Goal: Transaction & Acquisition: Register for event/course

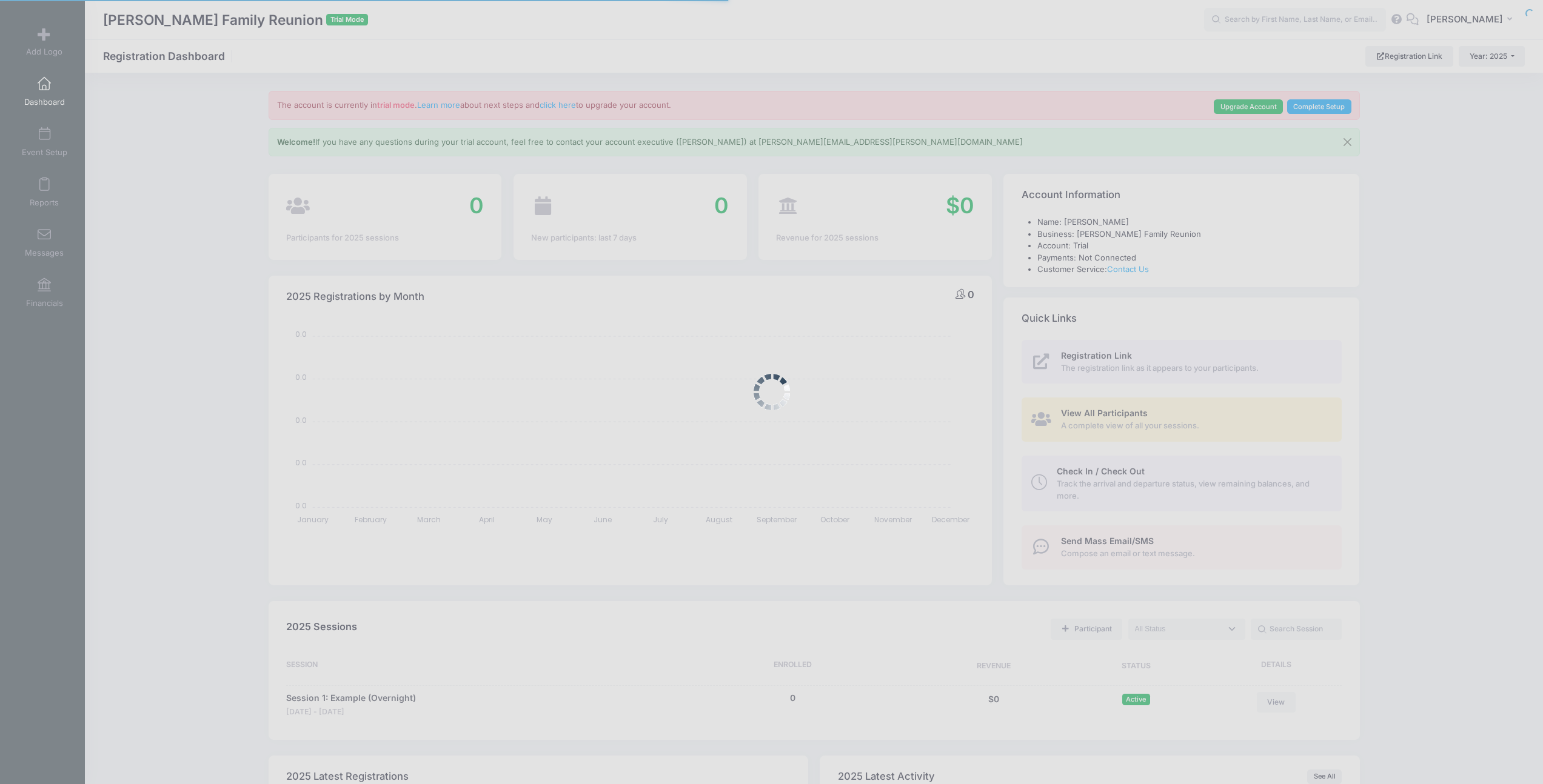
select select
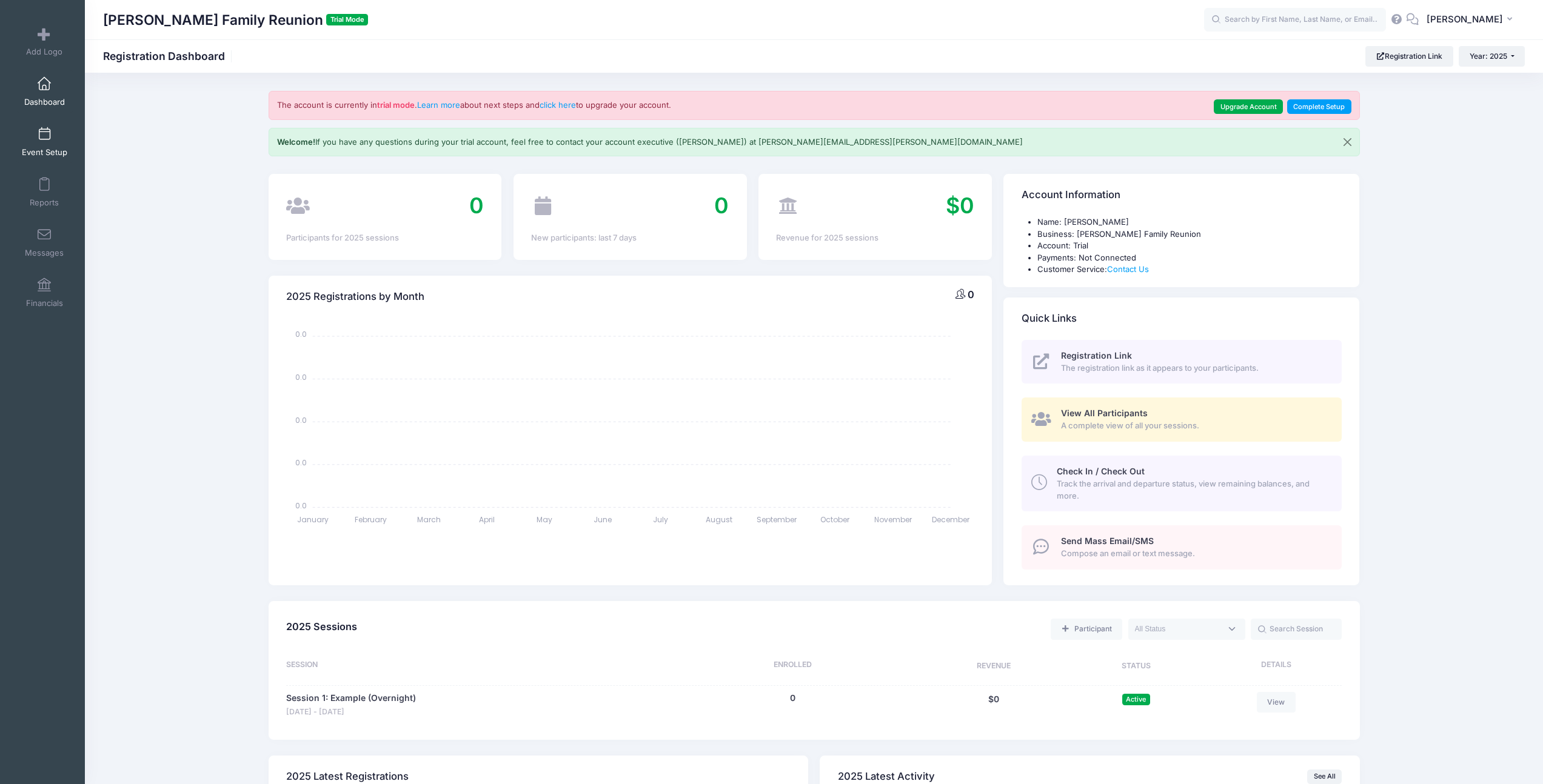
click at [33, 143] on link "Event Setup" at bounding box center [44, 141] width 58 height 42
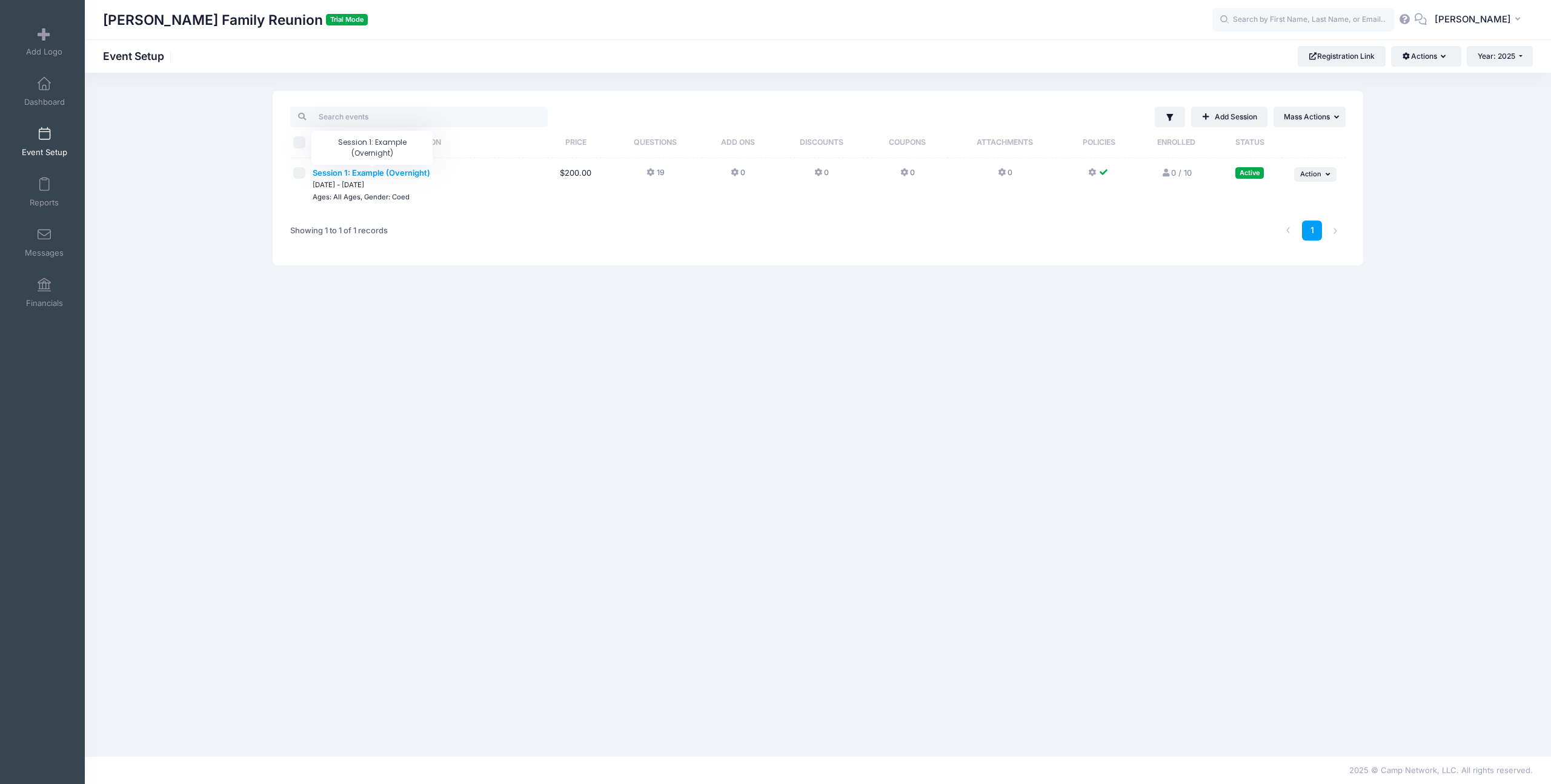
click at [405, 171] on span "Session 1: Example (Overnight)" at bounding box center [371, 172] width 118 height 10
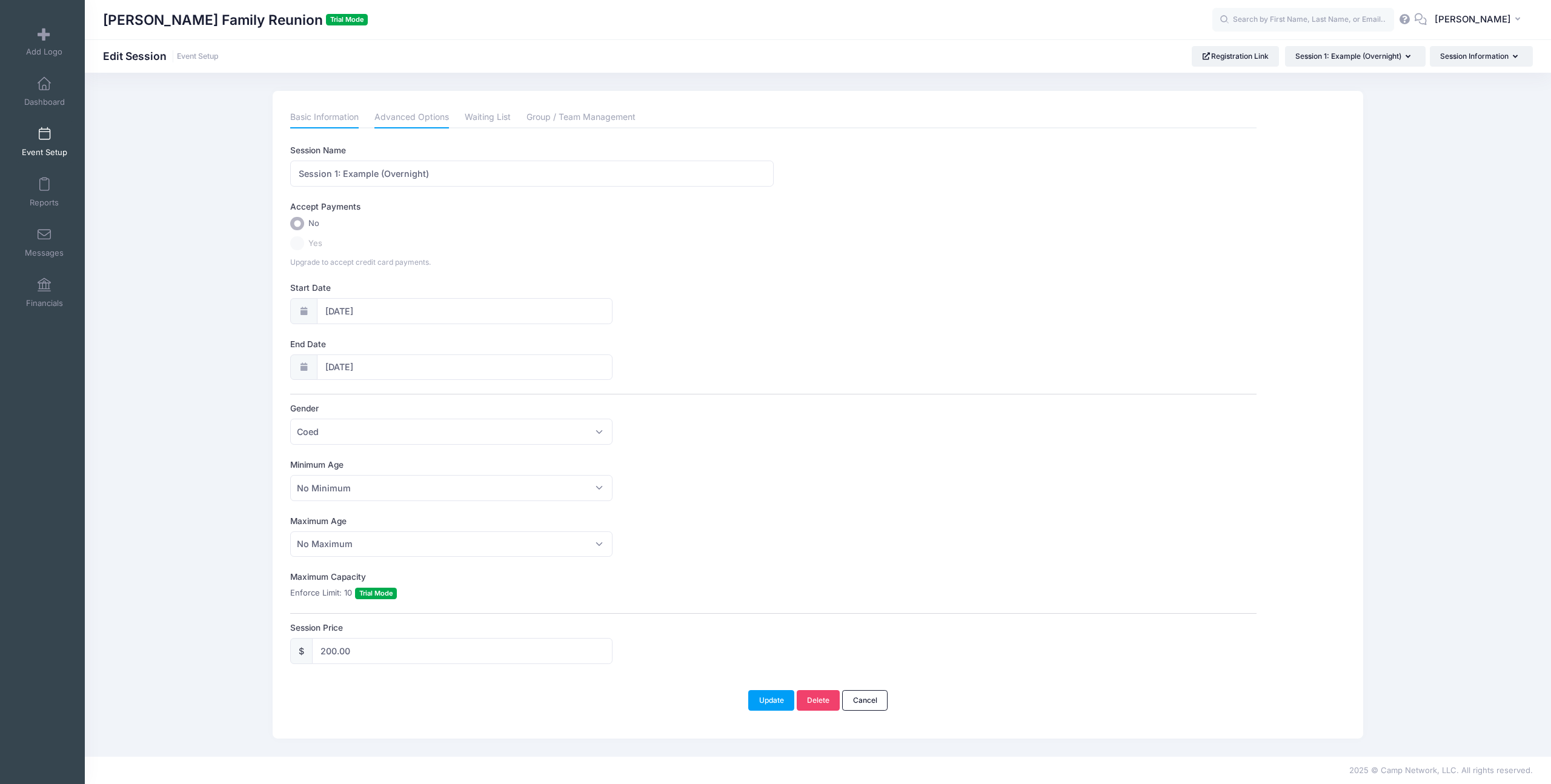
click at [427, 115] on link "Advanced Options" at bounding box center [411, 117] width 75 height 21
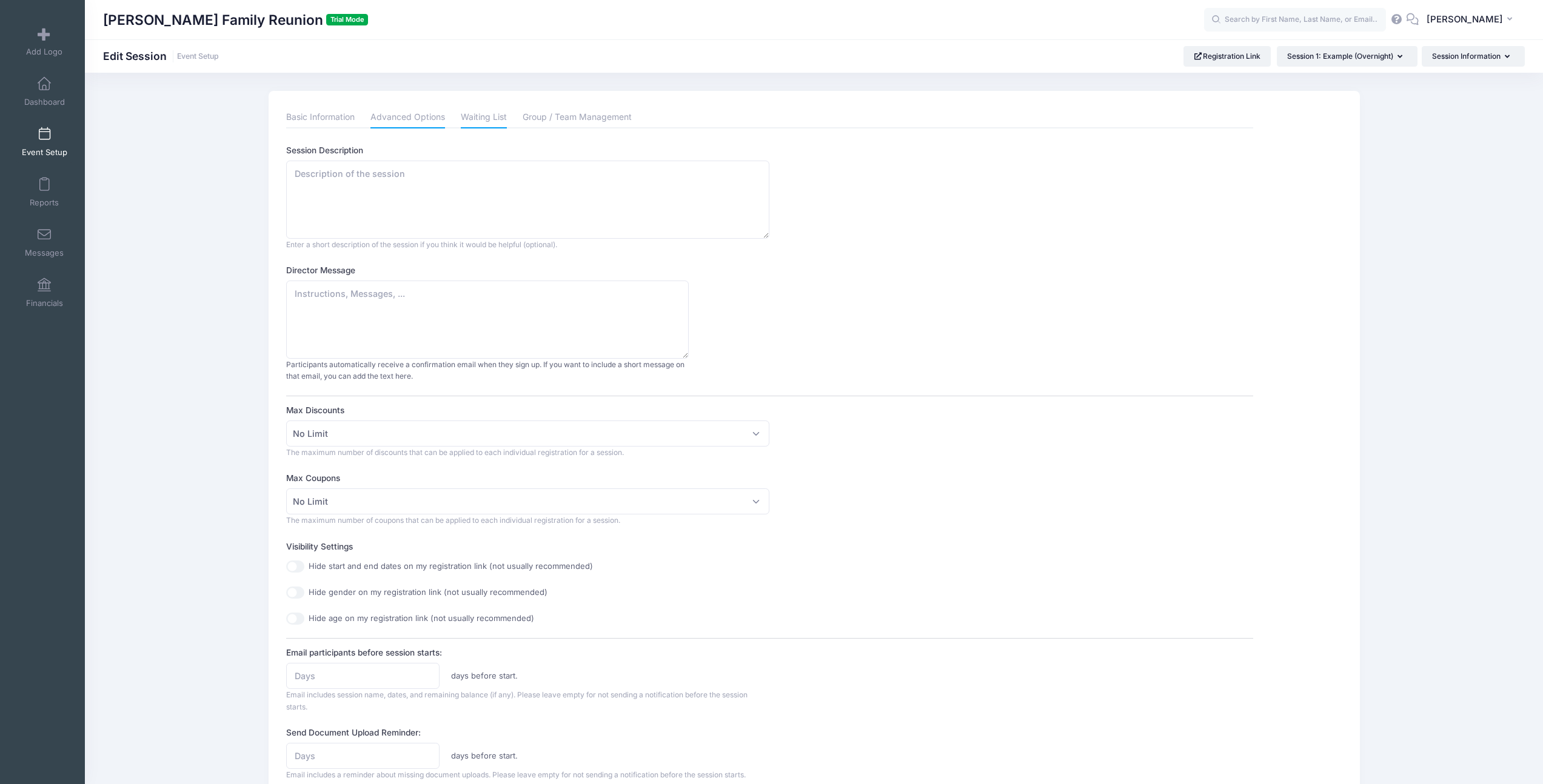
click at [491, 110] on link "Waiting List" at bounding box center [484, 117] width 46 height 21
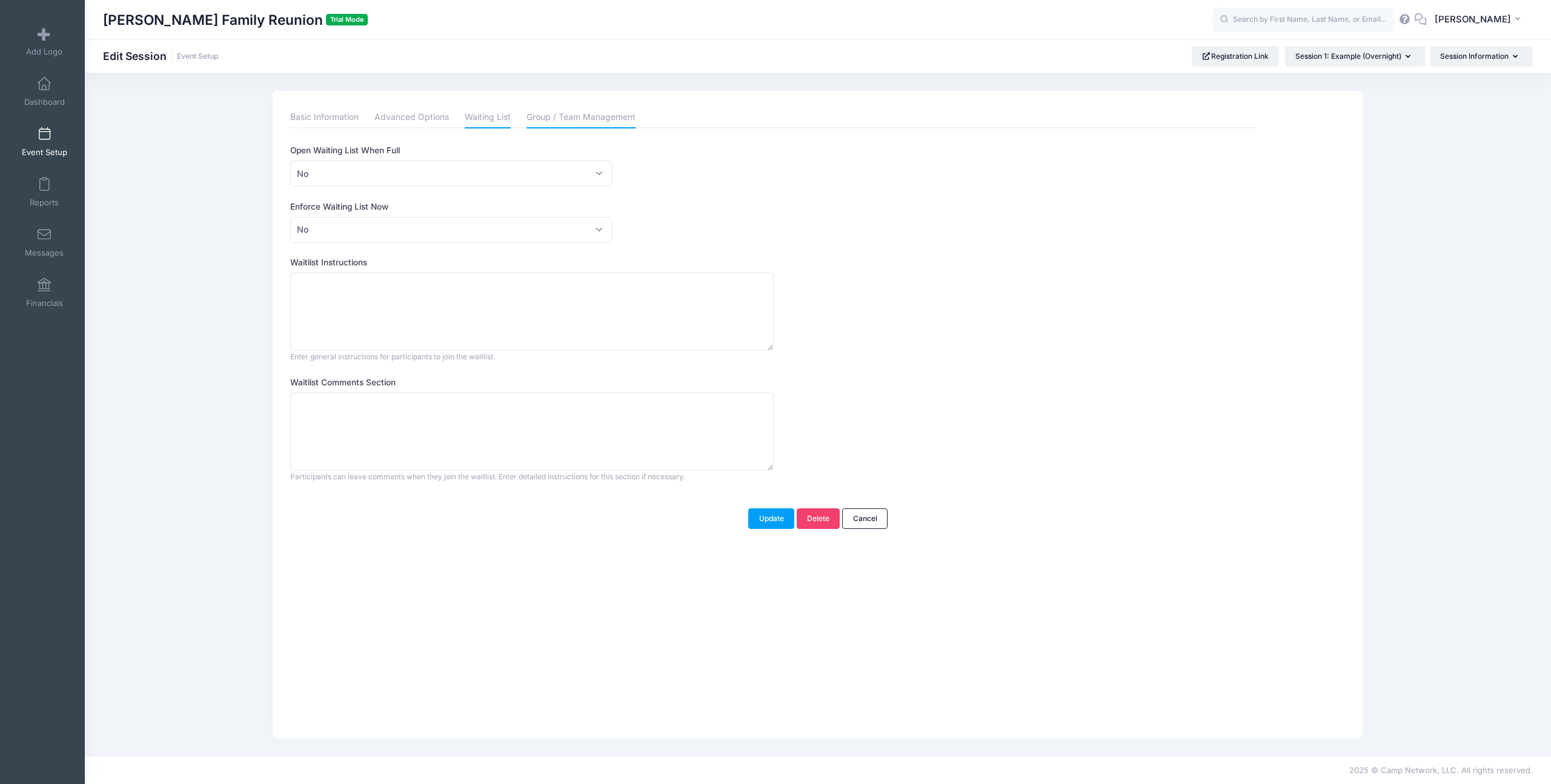
click at [582, 118] on link "Group / Team Management" at bounding box center [581, 117] width 109 height 21
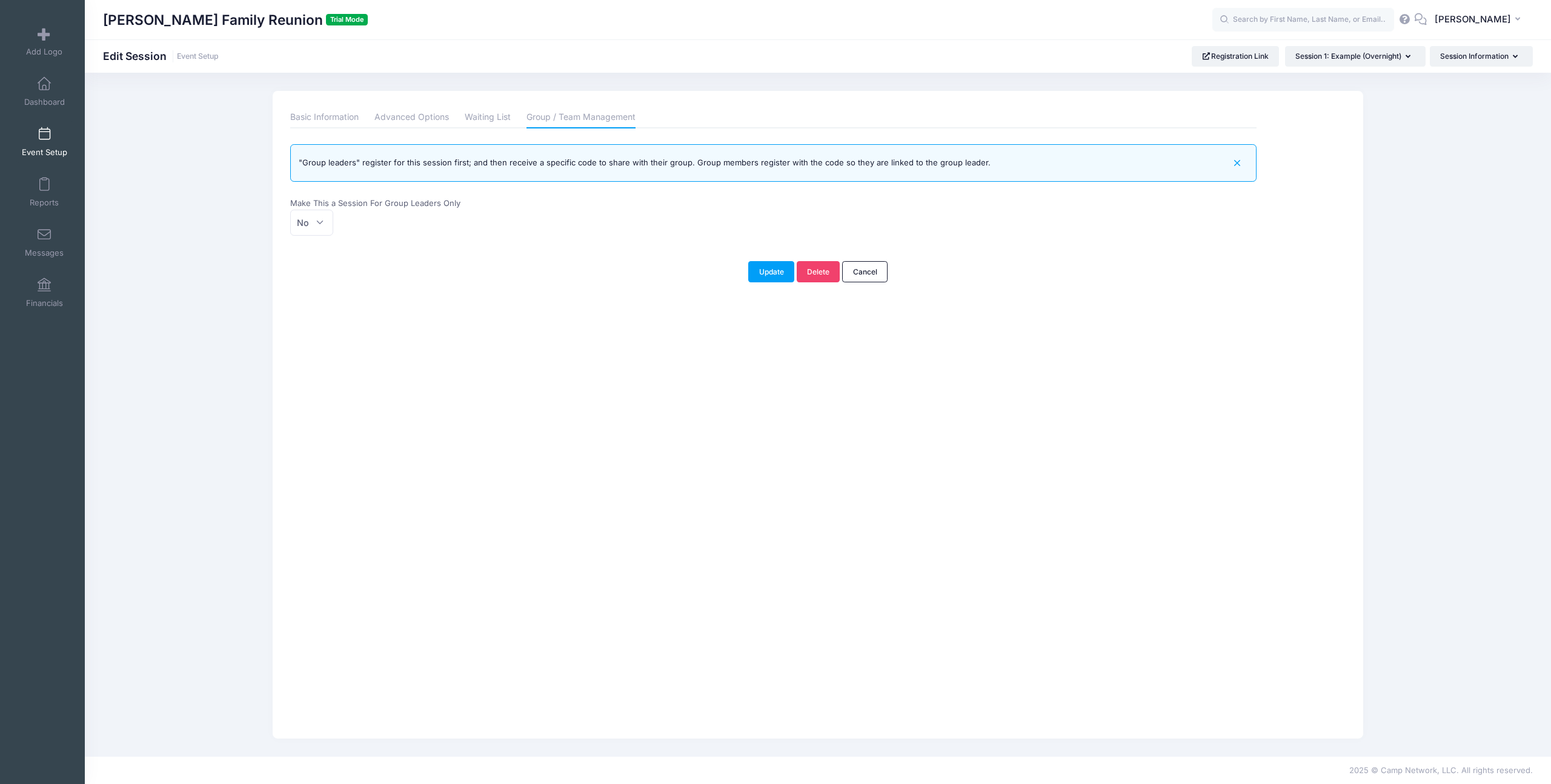
click at [454, 117] on li "Advanced Options" at bounding box center [412, 117] width 90 height 21
click at [413, 112] on link "Advanced Options" at bounding box center [411, 117] width 75 height 21
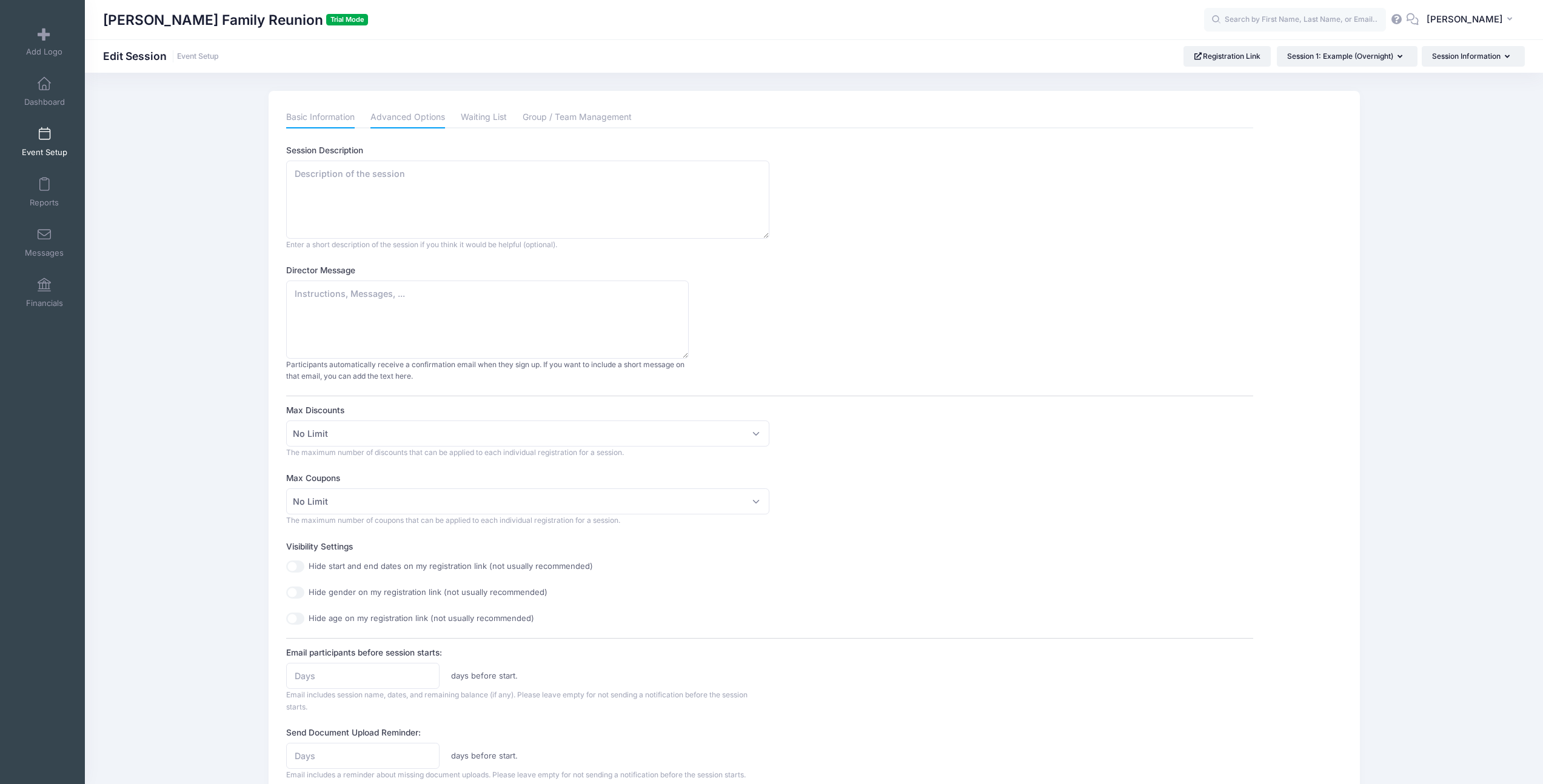
click at [332, 126] on link "Basic Information" at bounding box center [320, 117] width 69 height 21
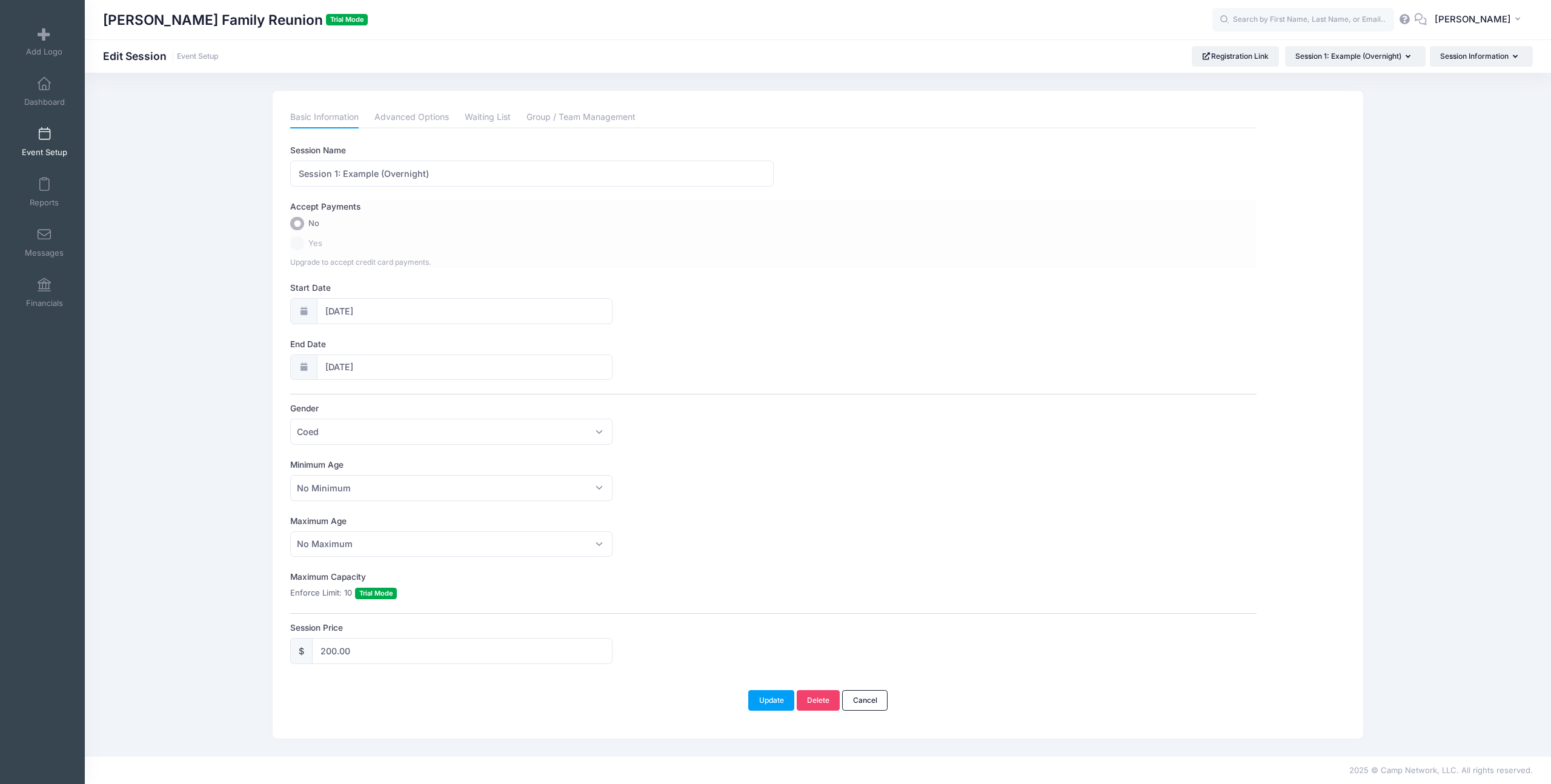
click at [308, 241] on span "Yes" at bounding box center [315, 243] width 14 height 12
click at [305, 243] on label "Yes" at bounding box center [773, 243] width 967 height 14
click at [402, 122] on link "Advanced Options" at bounding box center [411, 117] width 75 height 21
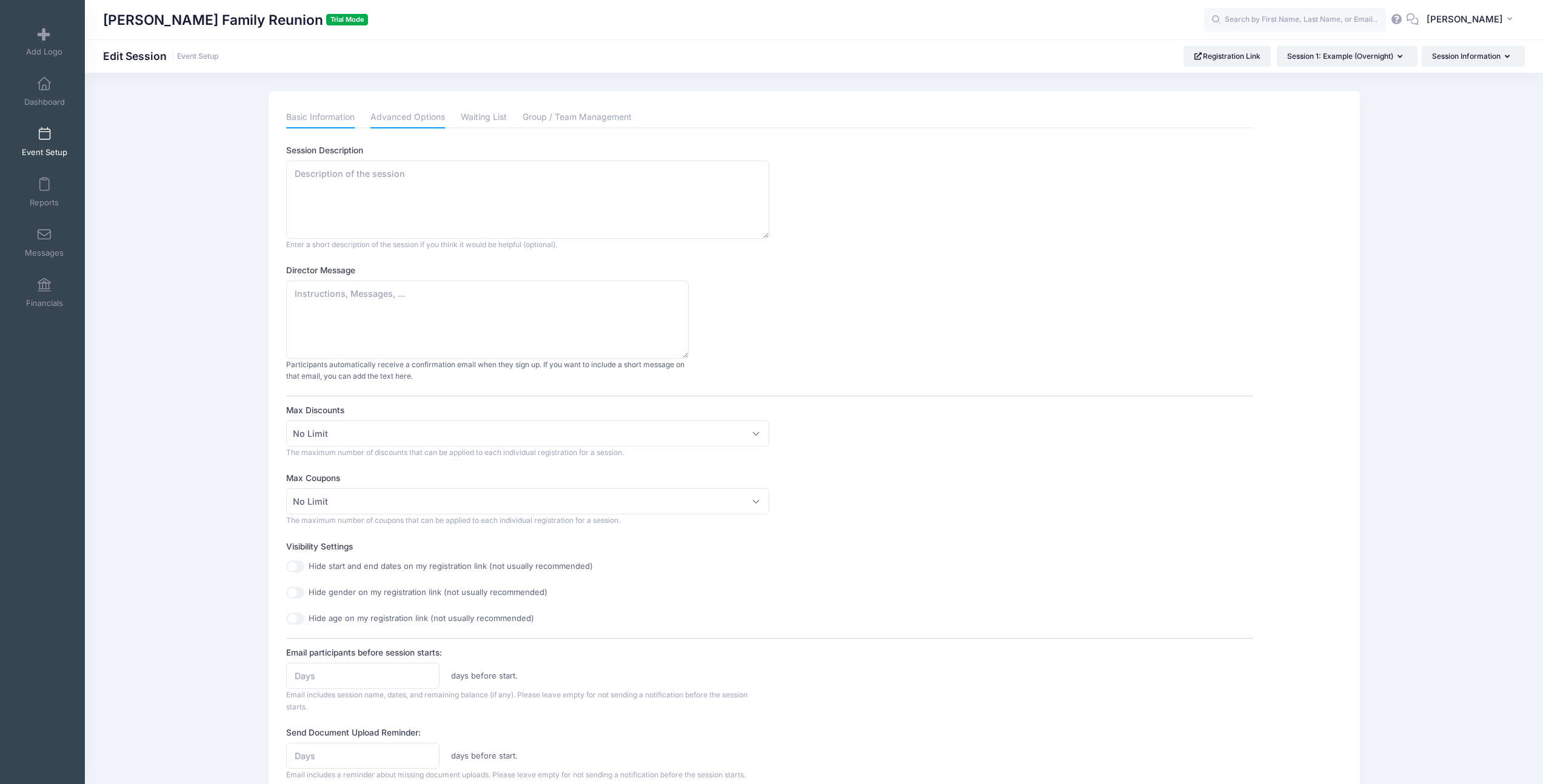
click at [330, 118] on link "Basic Information" at bounding box center [320, 117] width 69 height 21
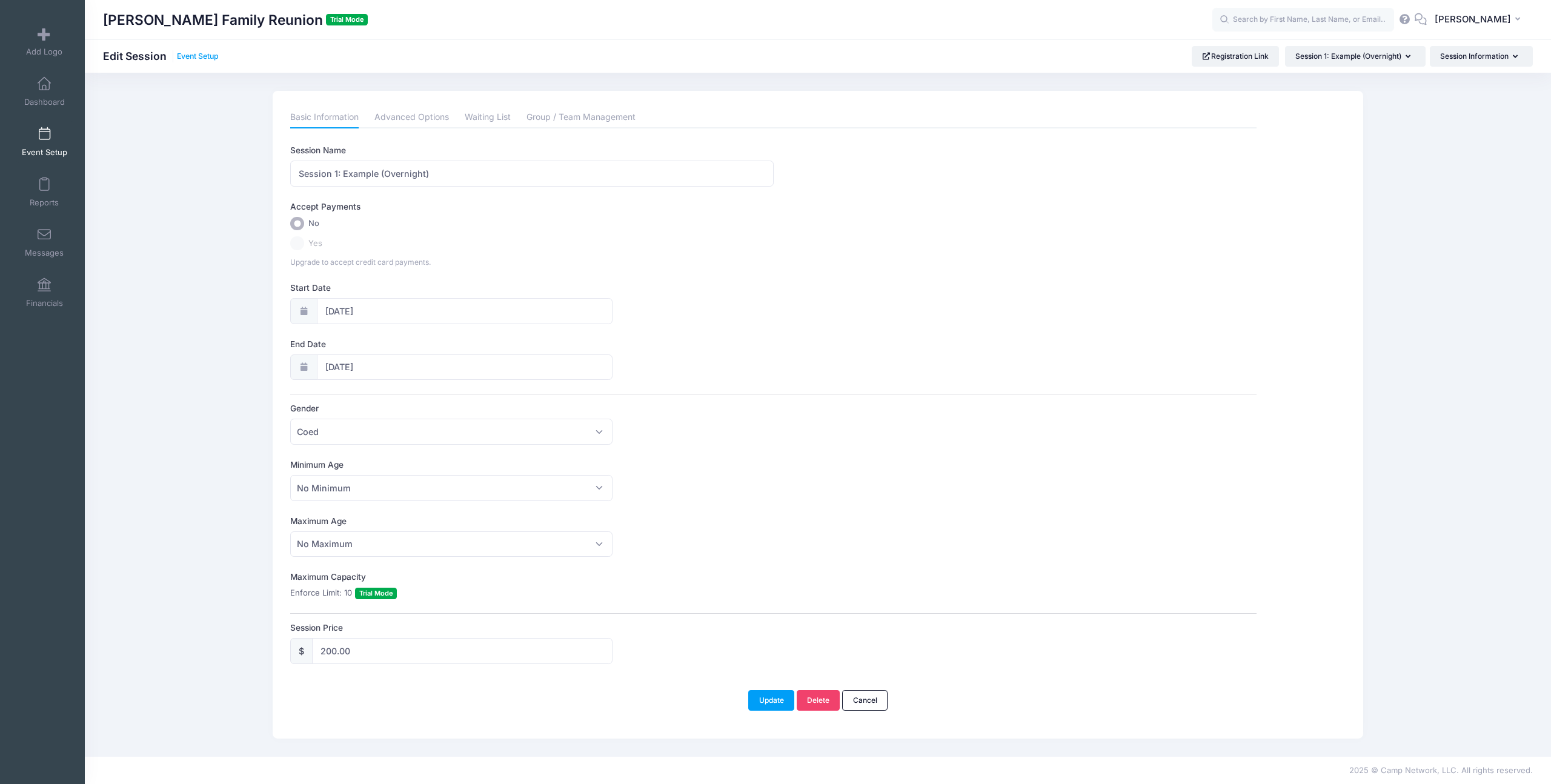
click at [197, 52] on link "Event Setup" at bounding box center [197, 56] width 42 height 9
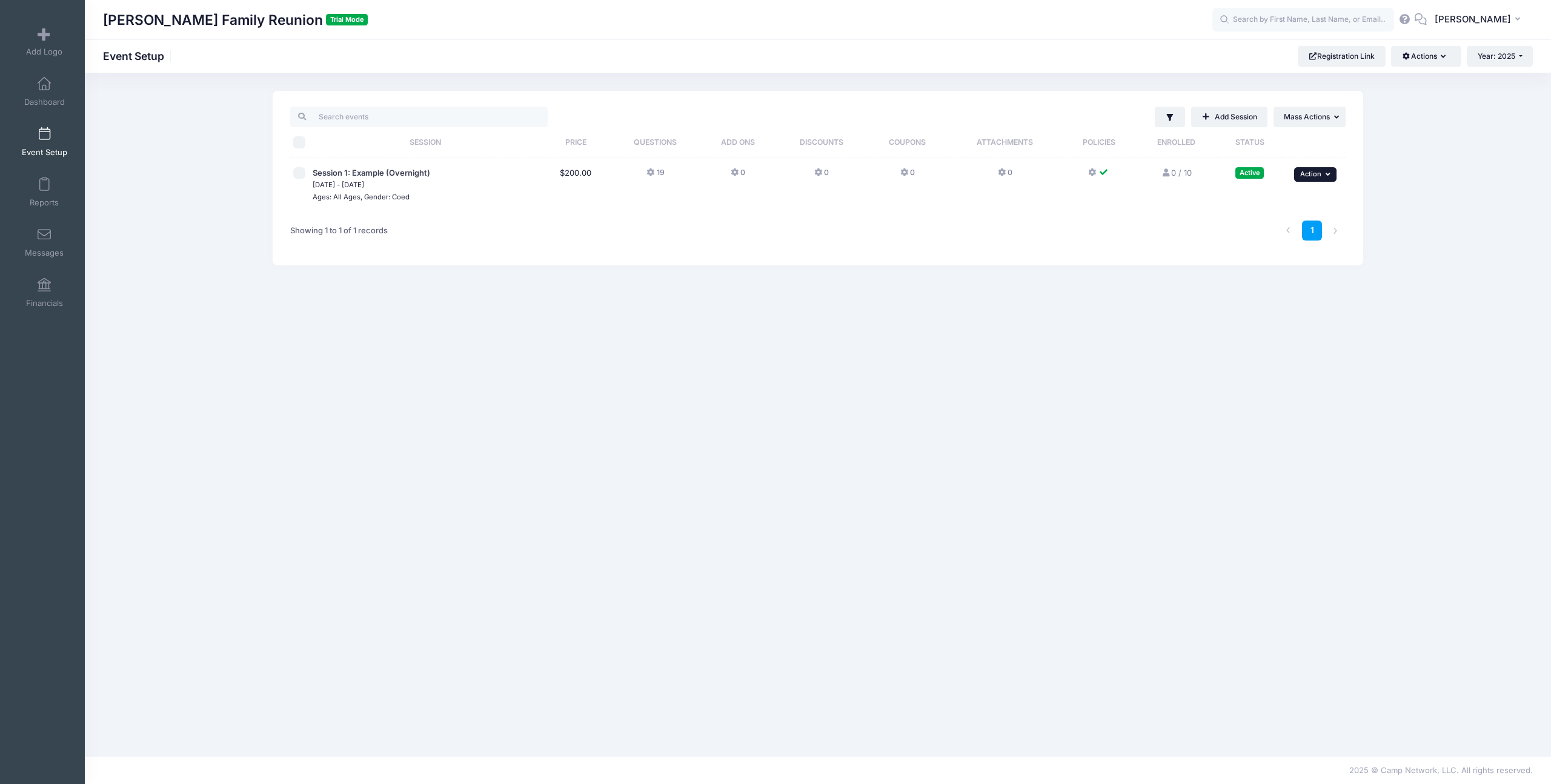
click at [1312, 180] on button "... Action" at bounding box center [1315, 175] width 42 height 15
click at [1254, 223] on link "Edit Session" at bounding box center [1276, 224] width 109 height 23
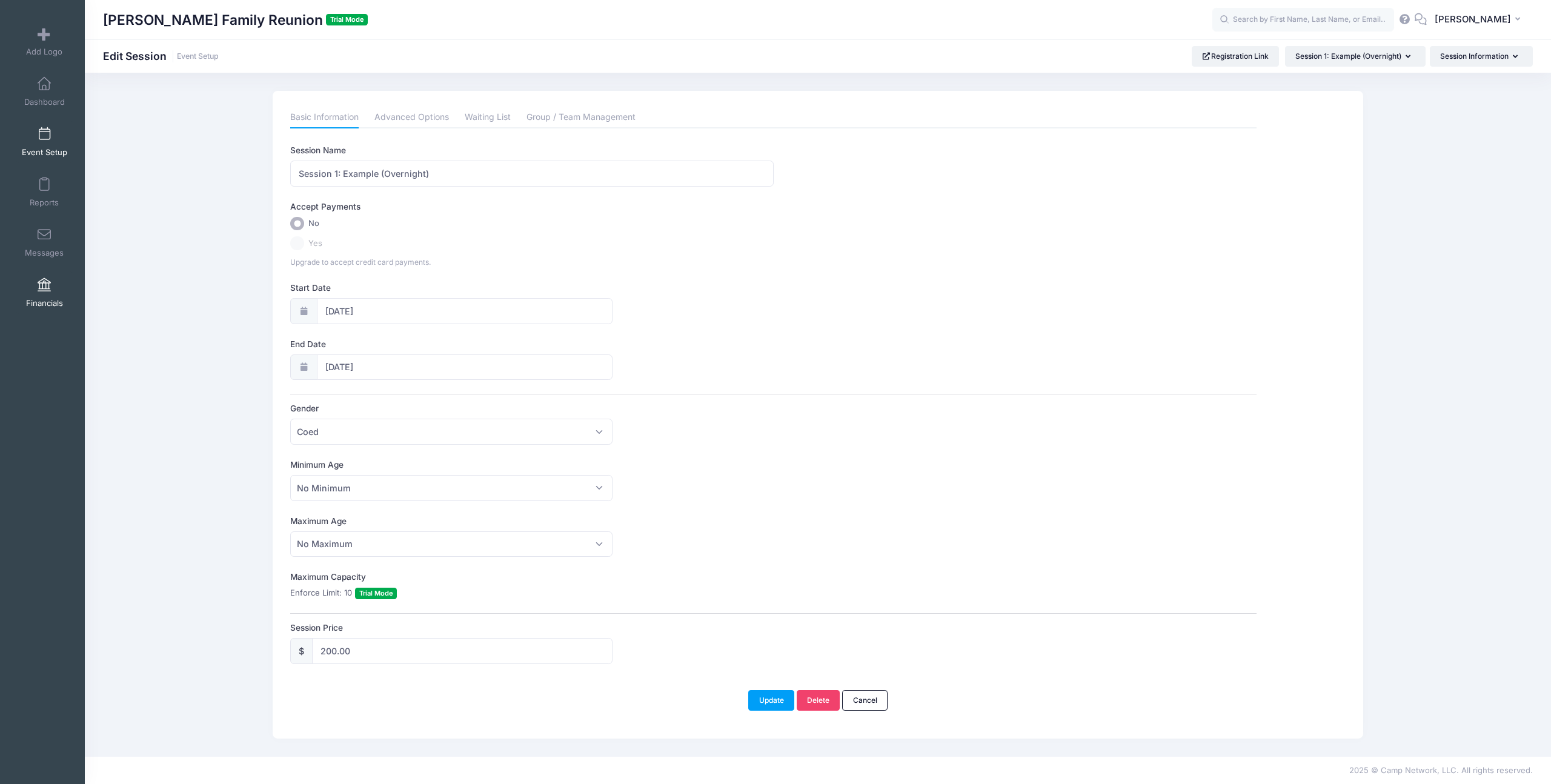
click at [44, 288] on span at bounding box center [44, 285] width 0 height 13
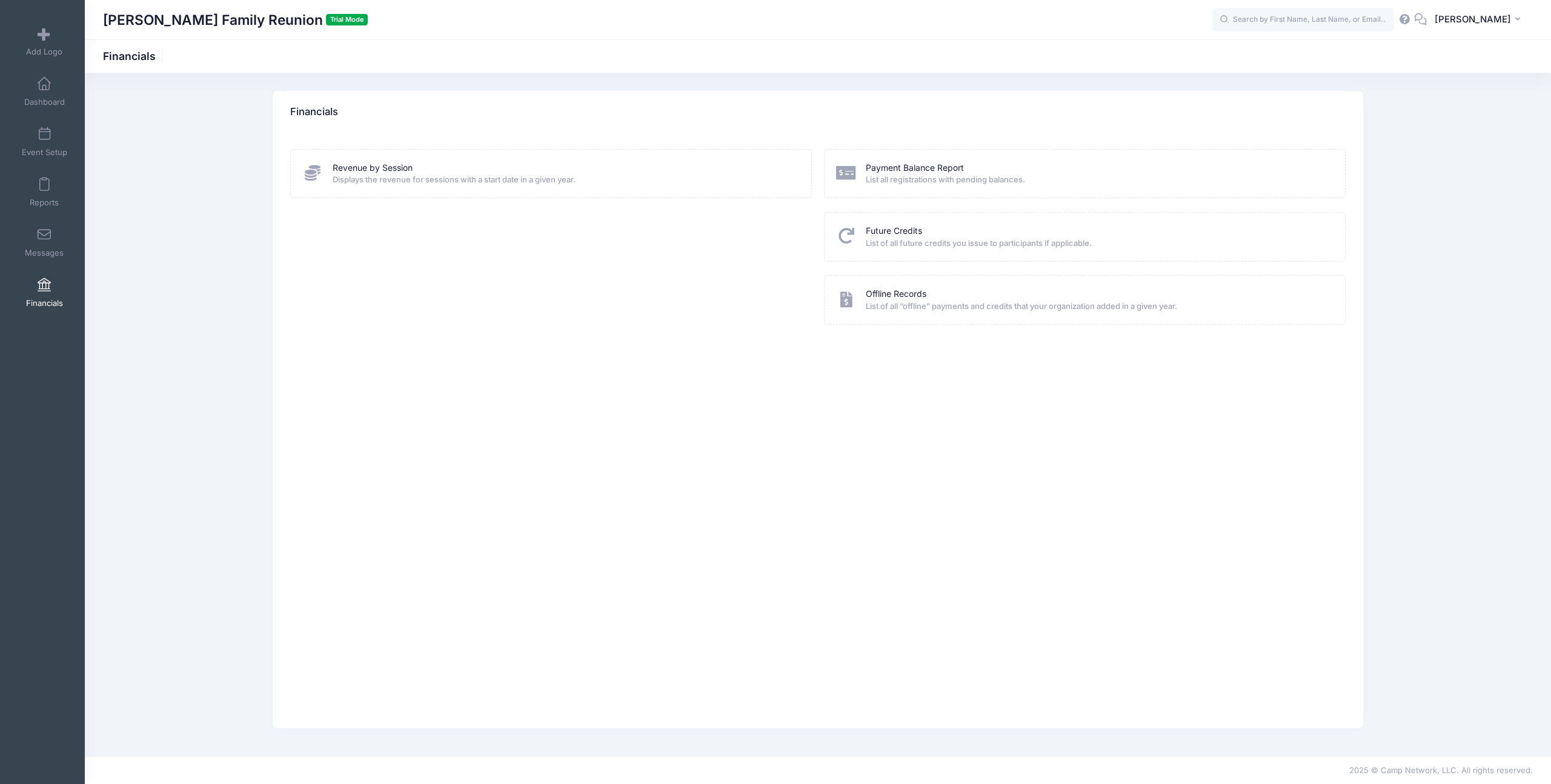
click at [556, 186] on div "Revenue by Session Displays the revenue for sessions with a start date in a giv…" at bounding box center [550, 174] width 521 height 49
click at [42, 99] on span "Dashboard" at bounding box center [44, 102] width 41 height 10
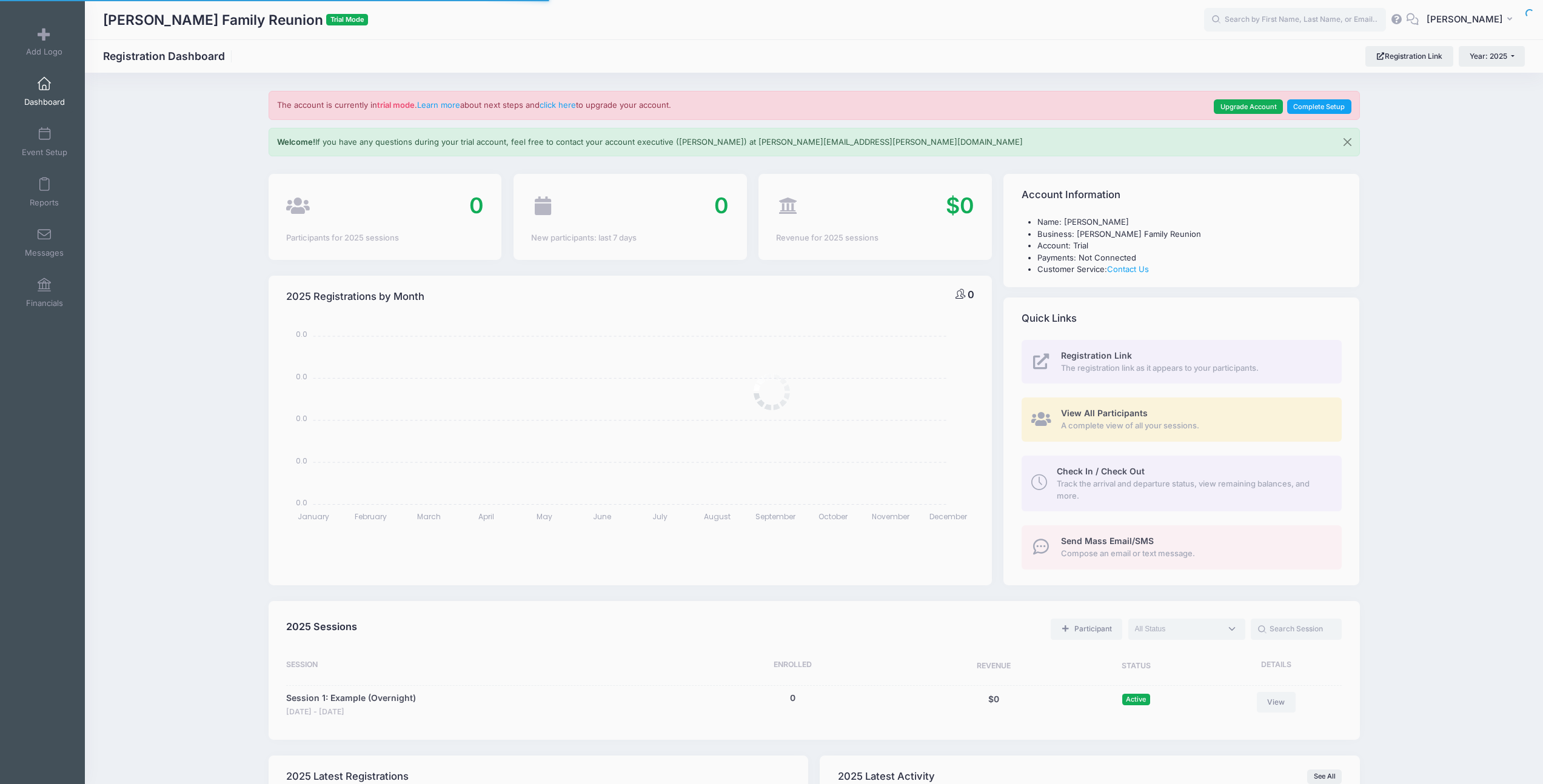
select select
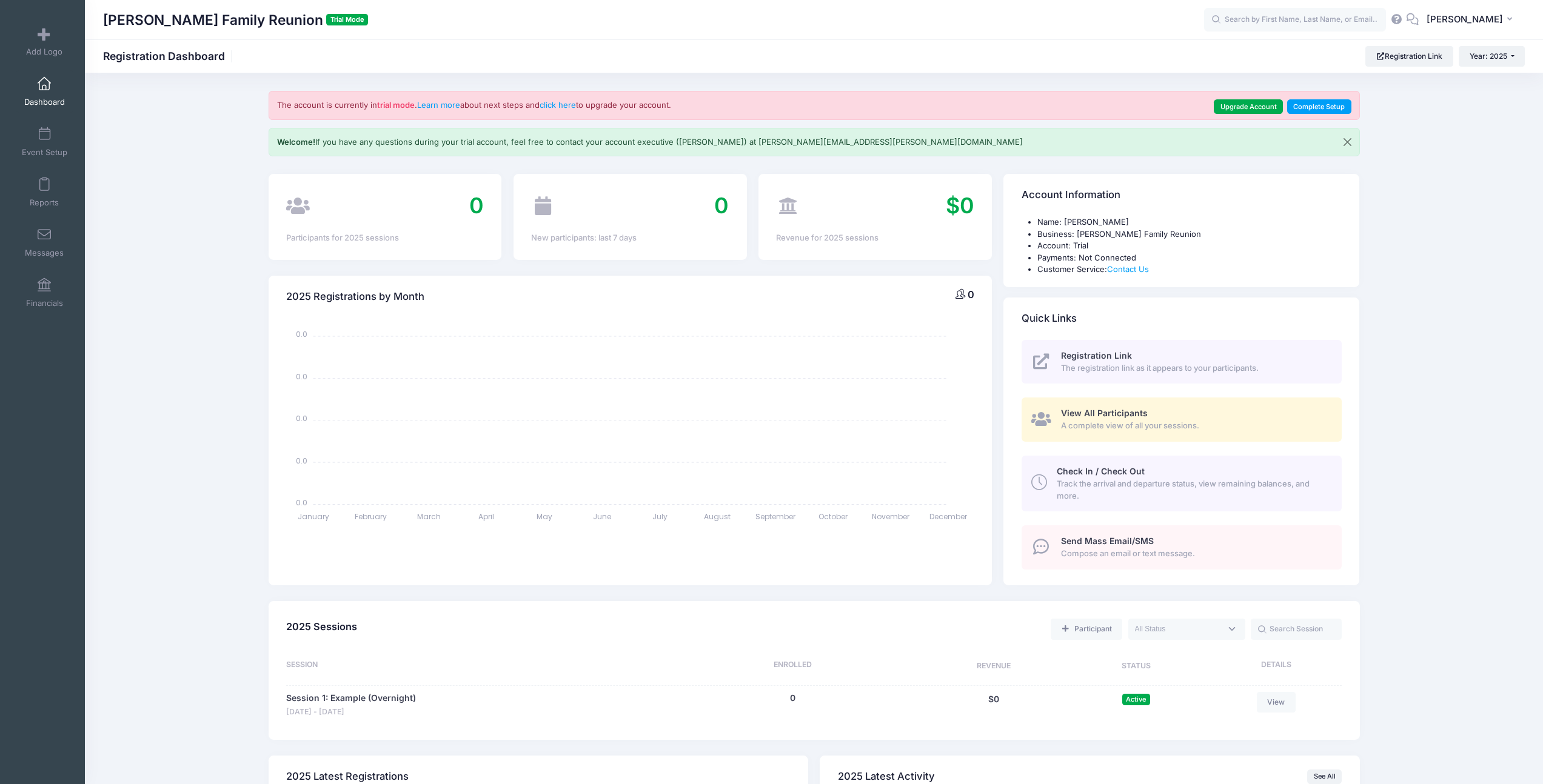
click at [1088, 354] on span "Registration Link" at bounding box center [1097, 356] width 71 height 10
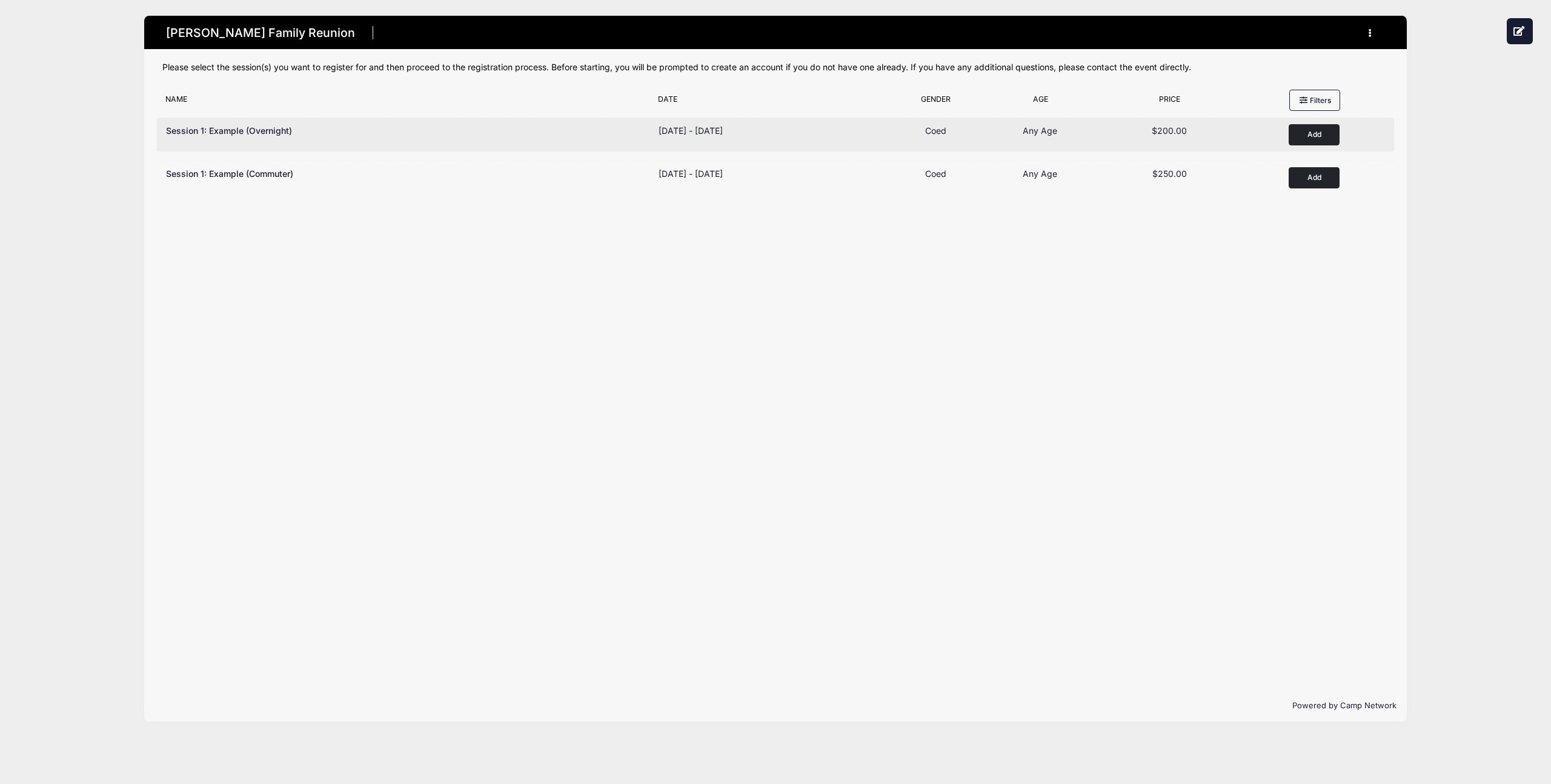
click at [1106, 138] on div "Price $200.00" at bounding box center [1169, 135] width 148 height 21
click at [1017, 127] on div "Age Range Any Age" at bounding box center [1040, 135] width 111 height 21
click at [255, 138] on div "Session 1: Example (Overnight)" at bounding box center [406, 135] width 493 height 21
click at [250, 127] on span "Session 1: Example (Overnight)" at bounding box center [229, 131] width 126 height 10
click at [1308, 141] on button "Add to Cart" at bounding box center [1314, 135] width 51 height 21
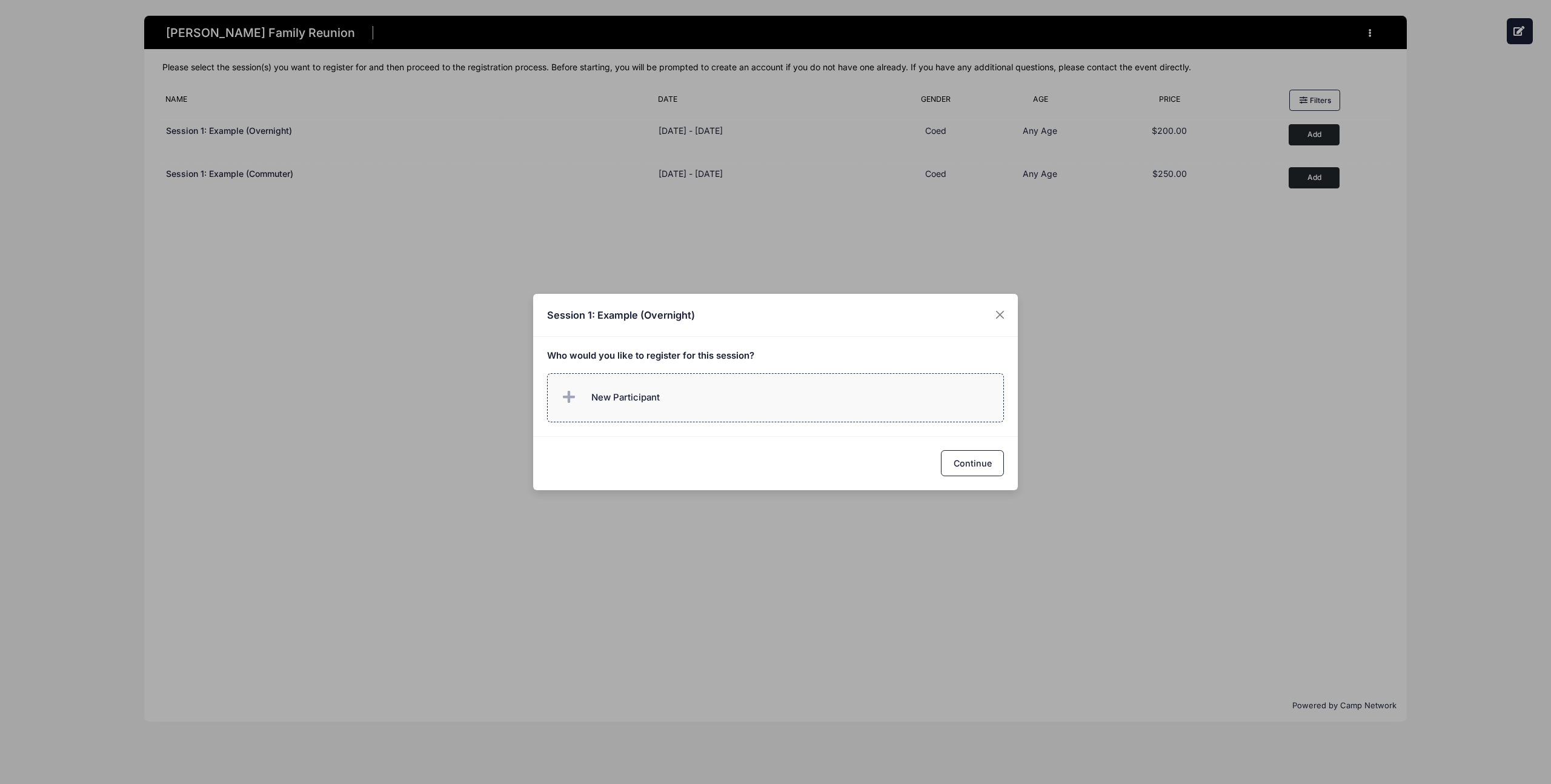
click at [679, 393] on label "New Participant" at bounding box center [776, 398] width 458 height 49
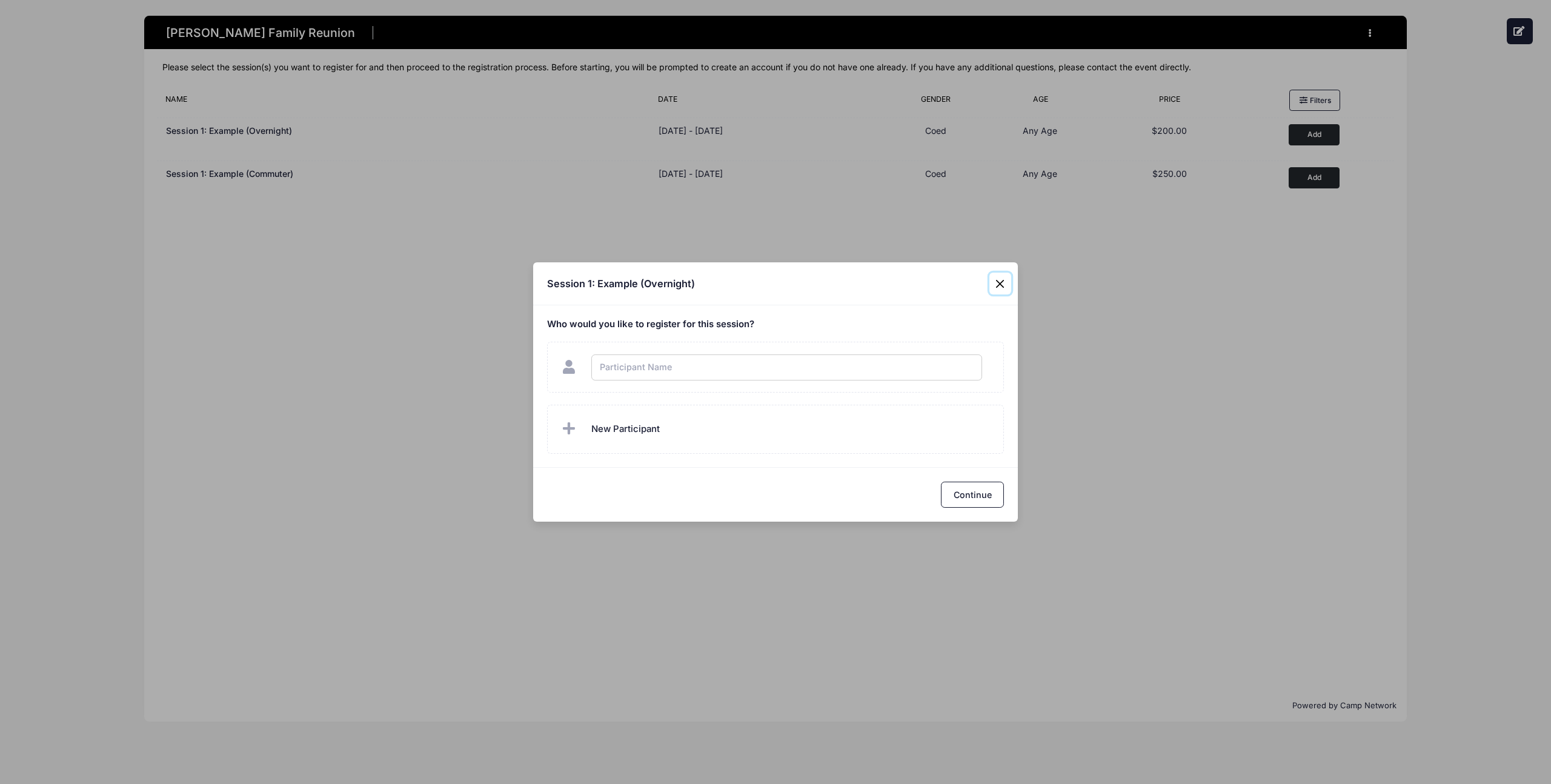
click at [1004, 279] on div "Session 1: Example (Overnight) Who would you like to register for this session?" at bounding box center [775, 392] width 1551 height 784
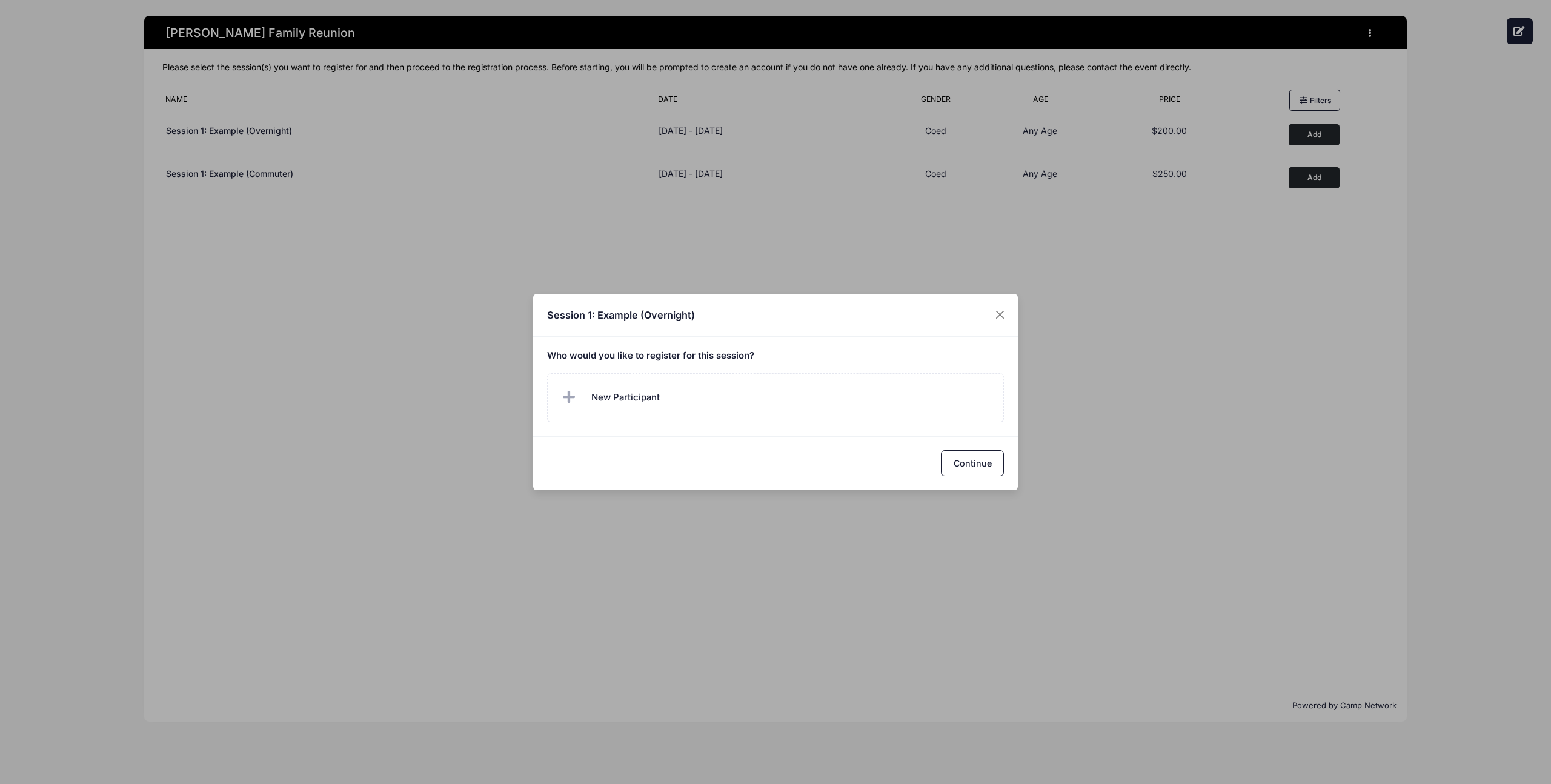
click at [450, 135] on div "Session 1: Example (Overnight) Who would you like to register for this session?" at bounding box center [775, 392] width 1551 height 784
